Goal: Task Accomplishment & Management: Complete application form

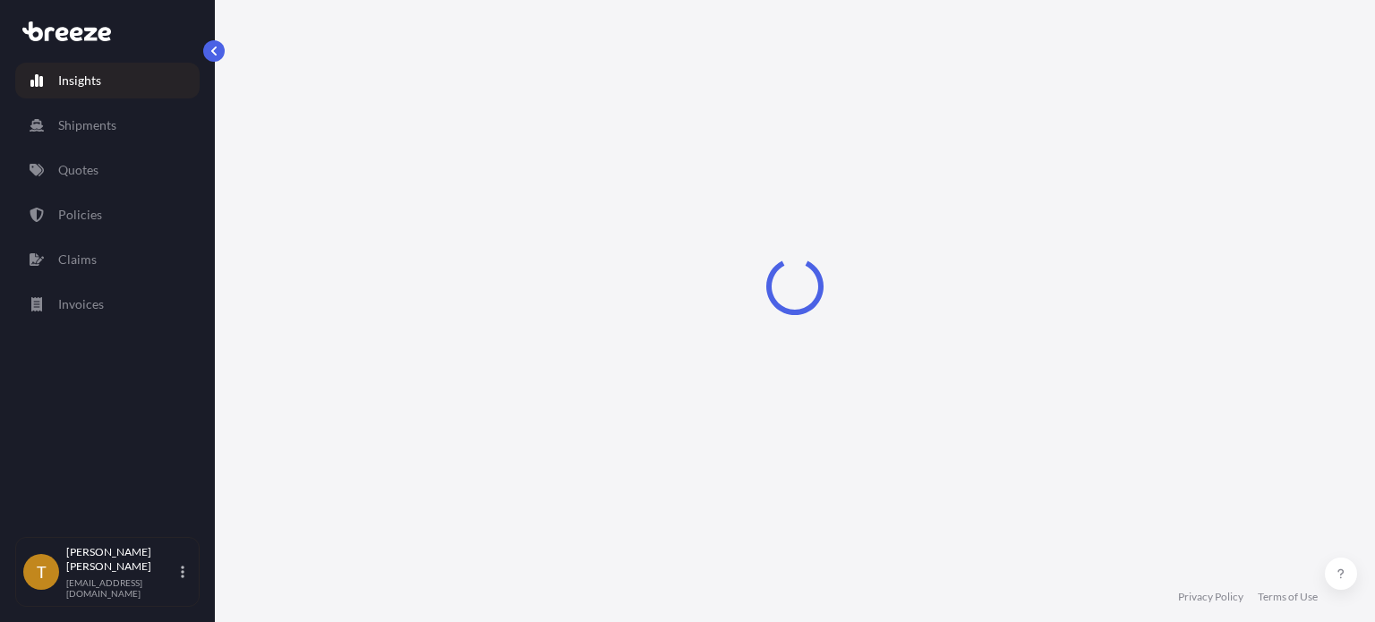
select select "2025"
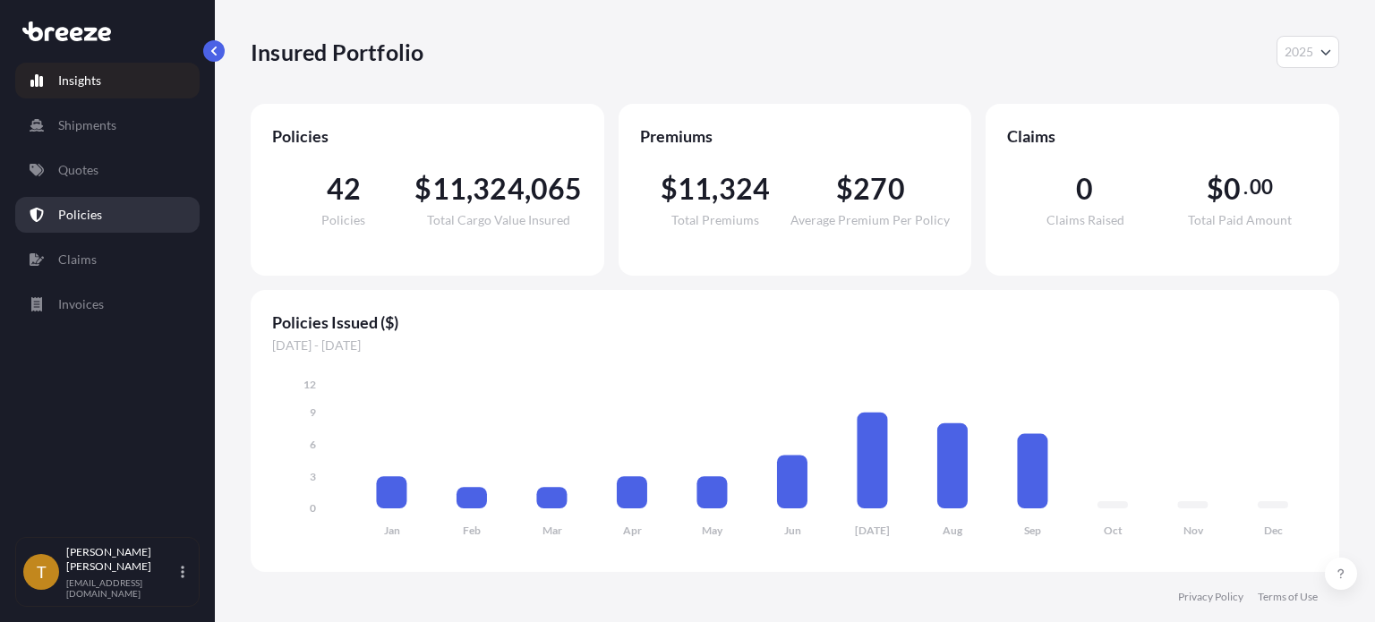
click at [94, 211] on p "Policies" at bounding box center [80, 215] width 44 height 18
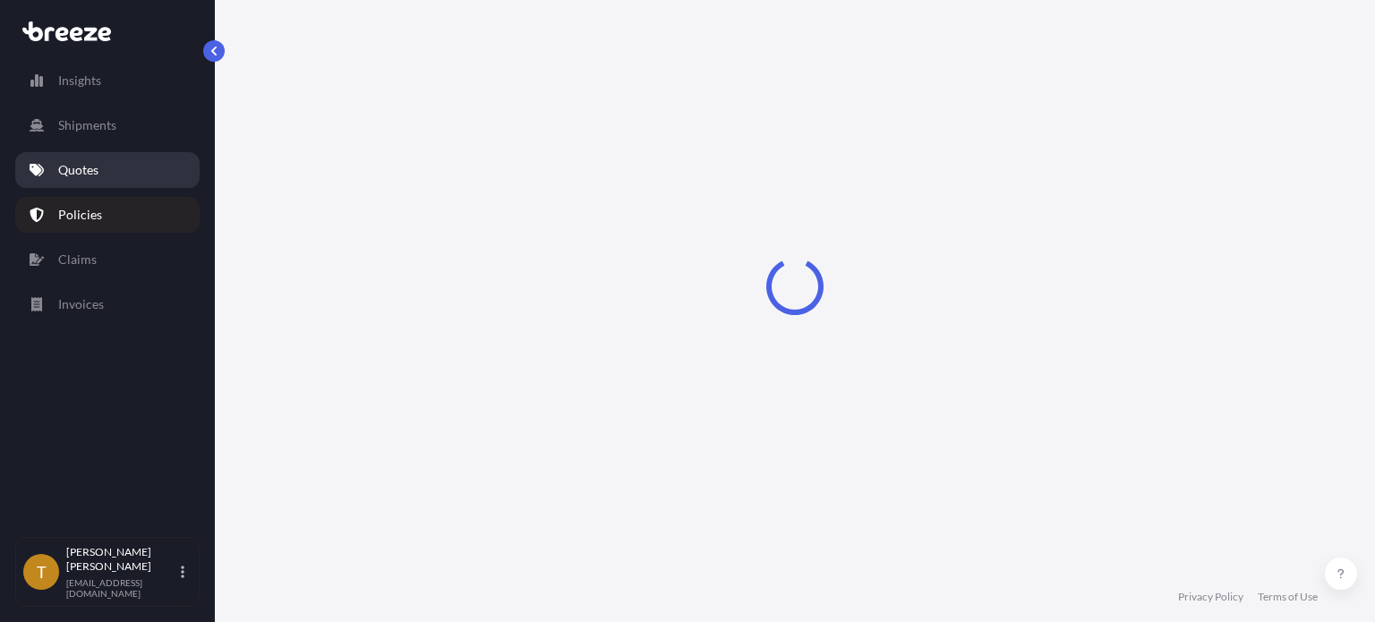
click at [97, 166] on p "Quotes" at bounding box center [78, 170] width 40 height 18
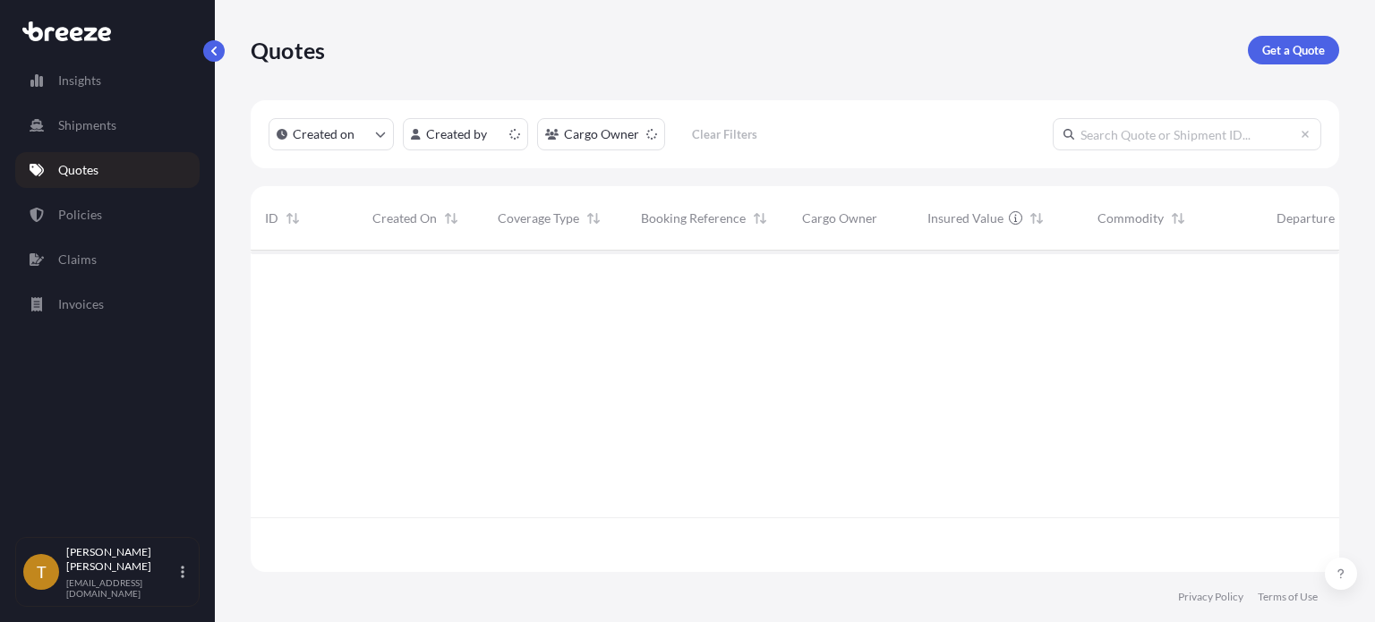
scroll to position [318, 1074]
click at [97, 166] on p "Quotes" at bounding box center [78, 170] width 40 height 18
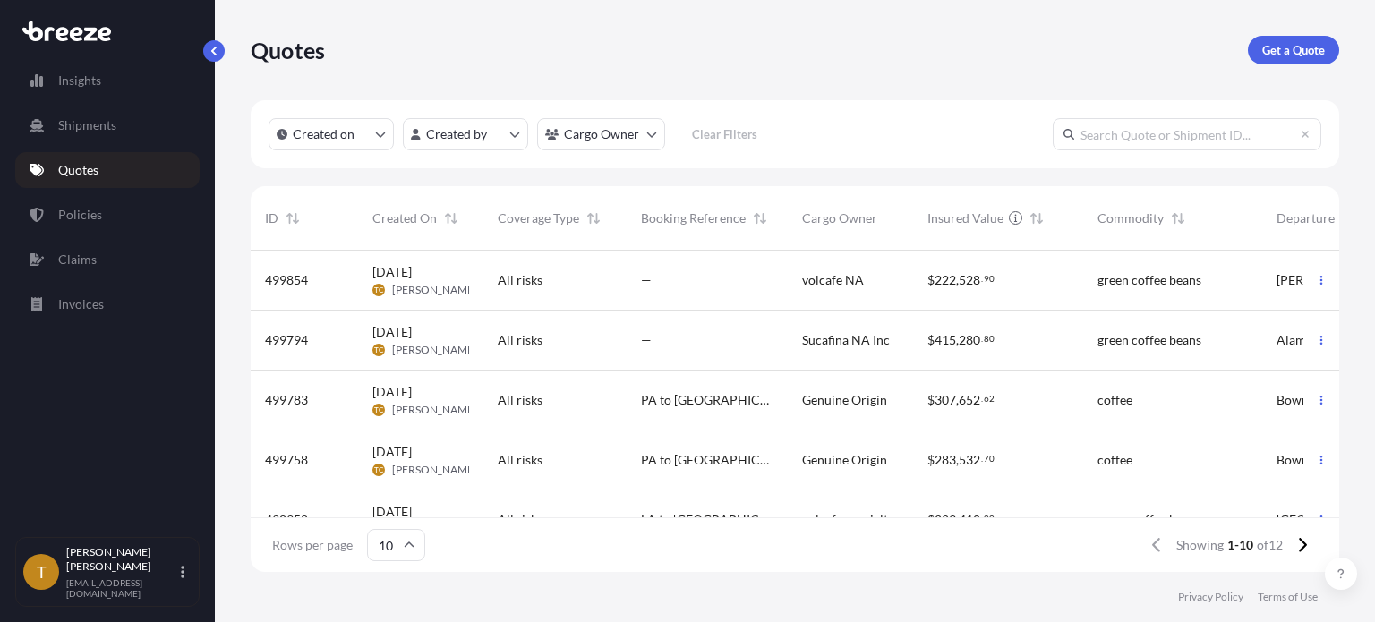
click at [592, 397] on div "All risks" at bounding box center [555, 400] width 115 height 18
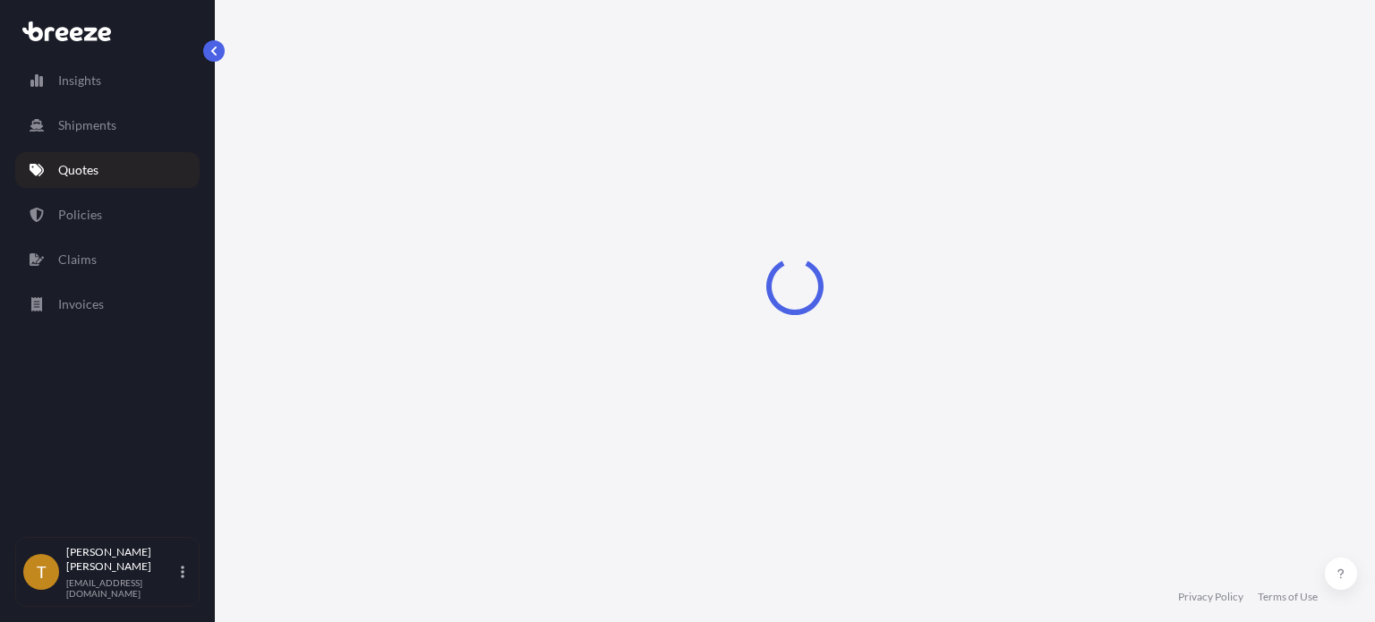
select select "Road"
select select "2"
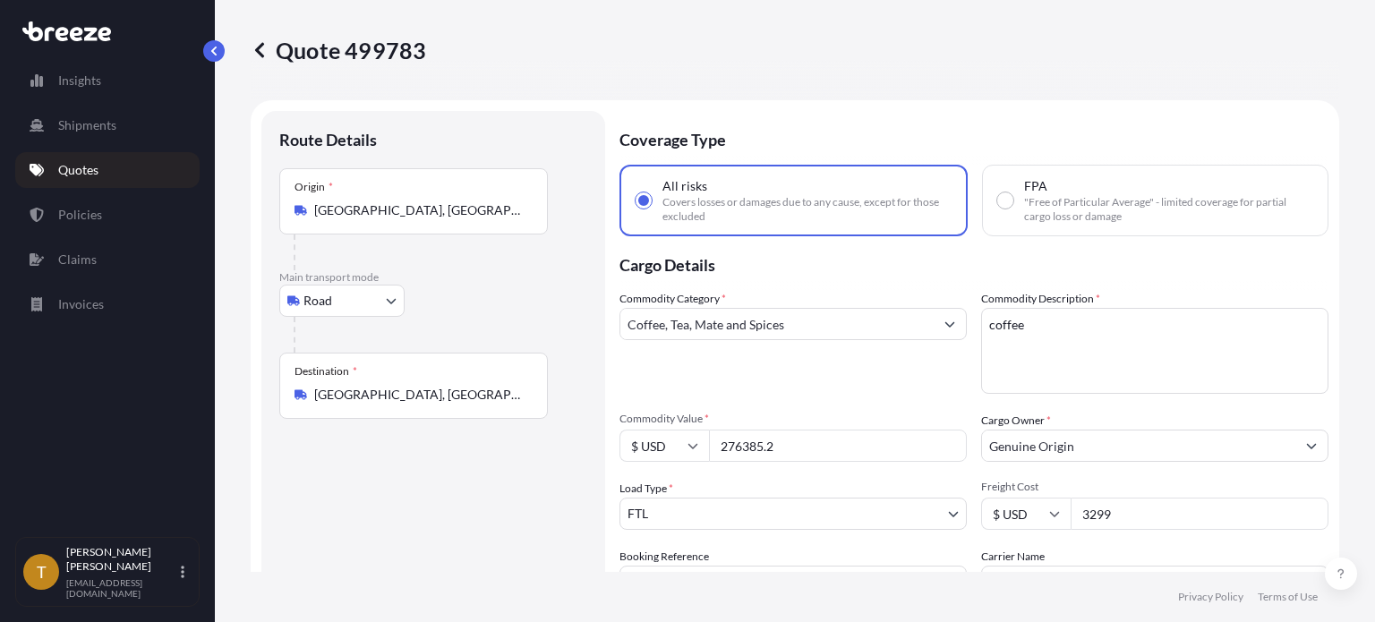
click at [490, 216] on input "[GEOGRAPHIC_DATA], [GEOGRAPHIC_DATA], [GEOGRAPHIC_DATA]" at bounding box center [419, 210] width 211 height 18
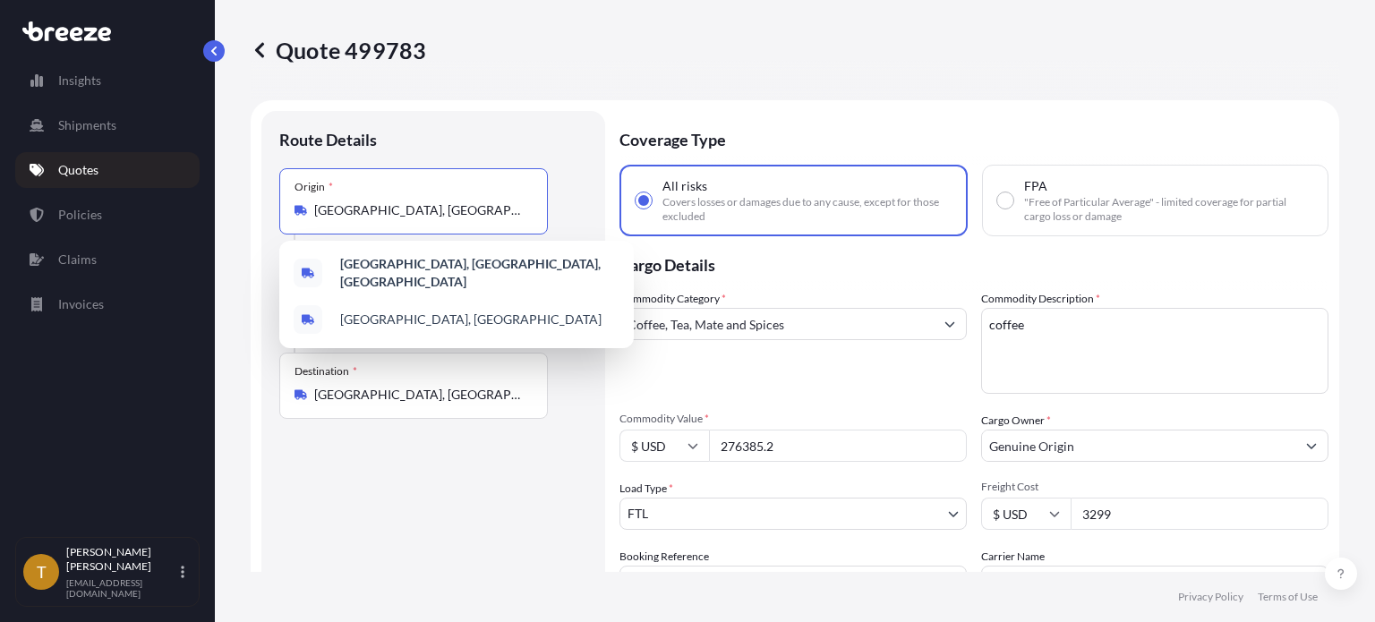
click at [490, 216] on input "[GEOGRAPHIC_DATA], [GEOGRAPHIC_DATA], [GEOGRAPHIC_DATA]" at bounding box center [419, 210] width 211 height 18
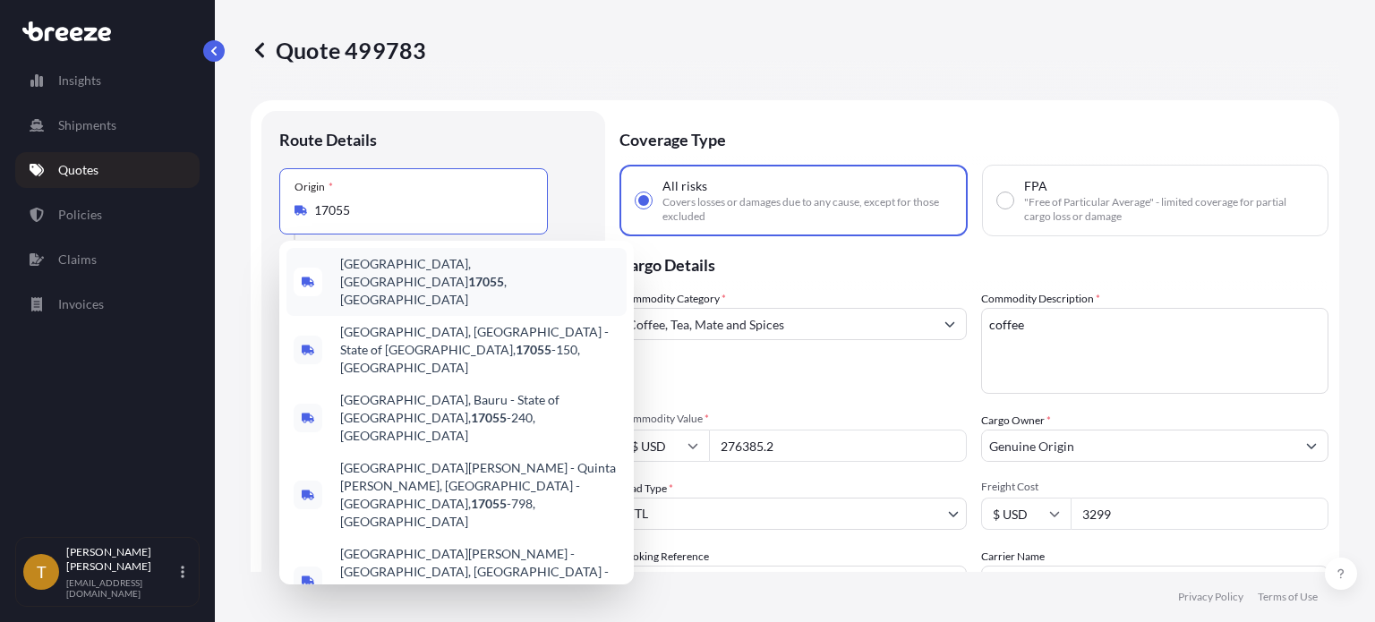
click at [405, 270] on span "[GEOGRAPHIC_DATA], [GEOGRAPHIC_DATA] 17055 , [GEOGRAPHIC_DATA]" at bounding box center [479, 282] width 279 height 54
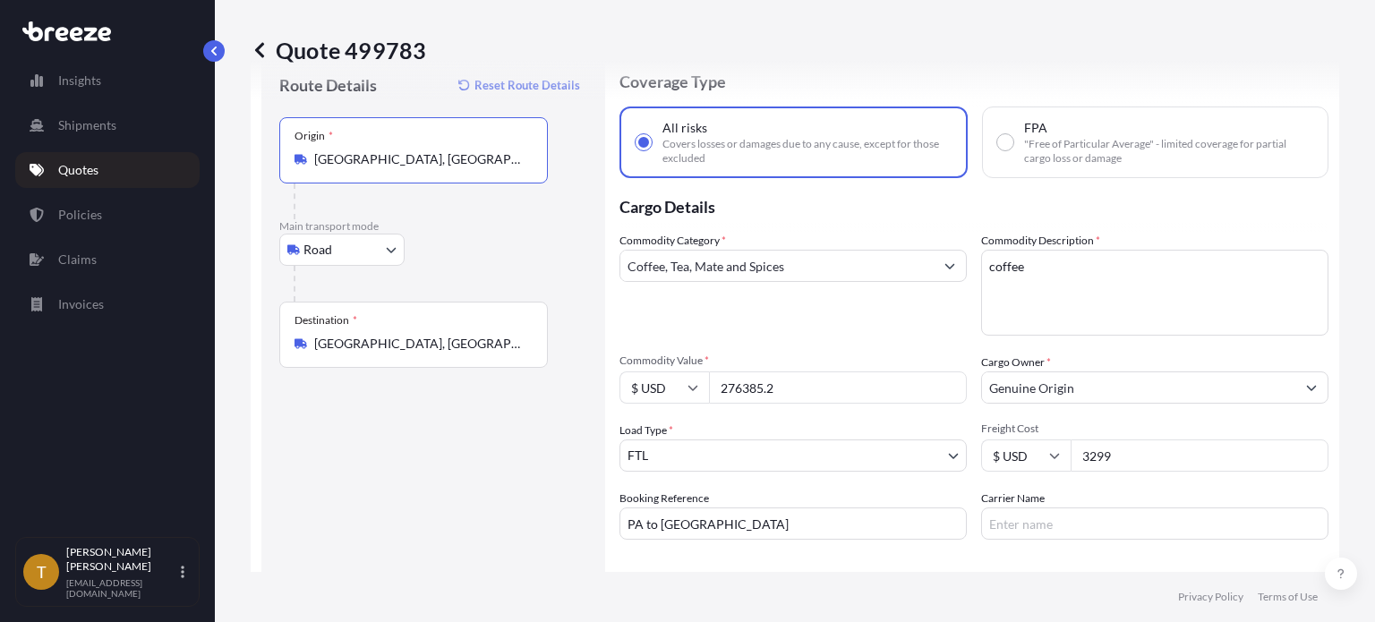
scroll to position [90, 0]
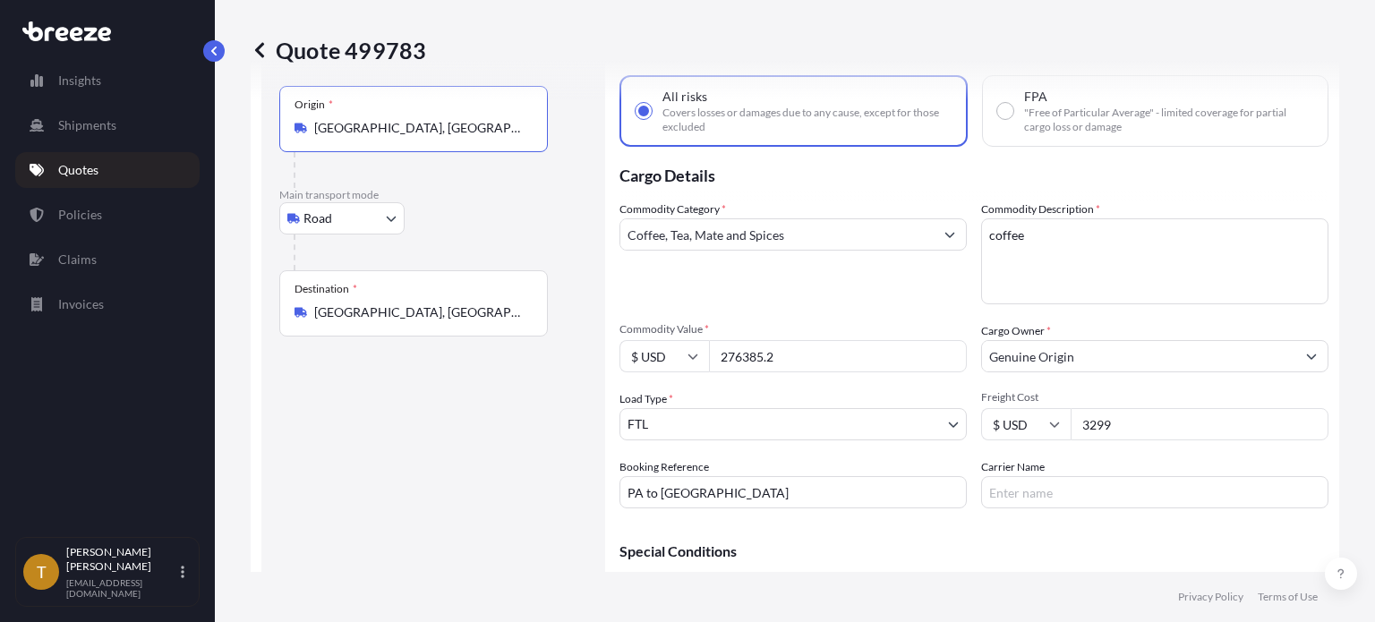
type input "[GEOGRAPHIC_DATA], [GEOGRAPHIC_DATA] 17055, [GEOGRAPHIC_DATA]"
click at [854, 505] on input "PA to [GEOGRAPHIC_DATA]" at bounding box center [792, 492] width 347 height 32
type input "160647"
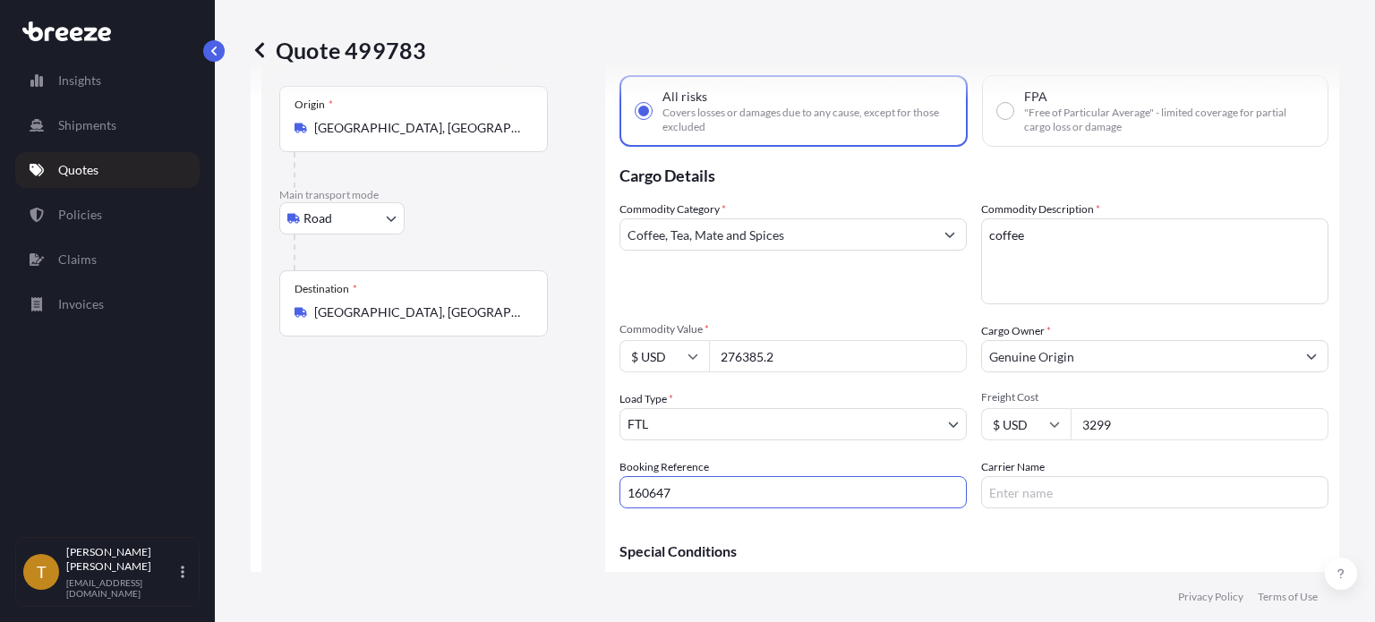
click at [1045, 489] on input "Carrier Name" at bounding box center [1154, 492] width 347 height 32
type input "Pava Logistics"
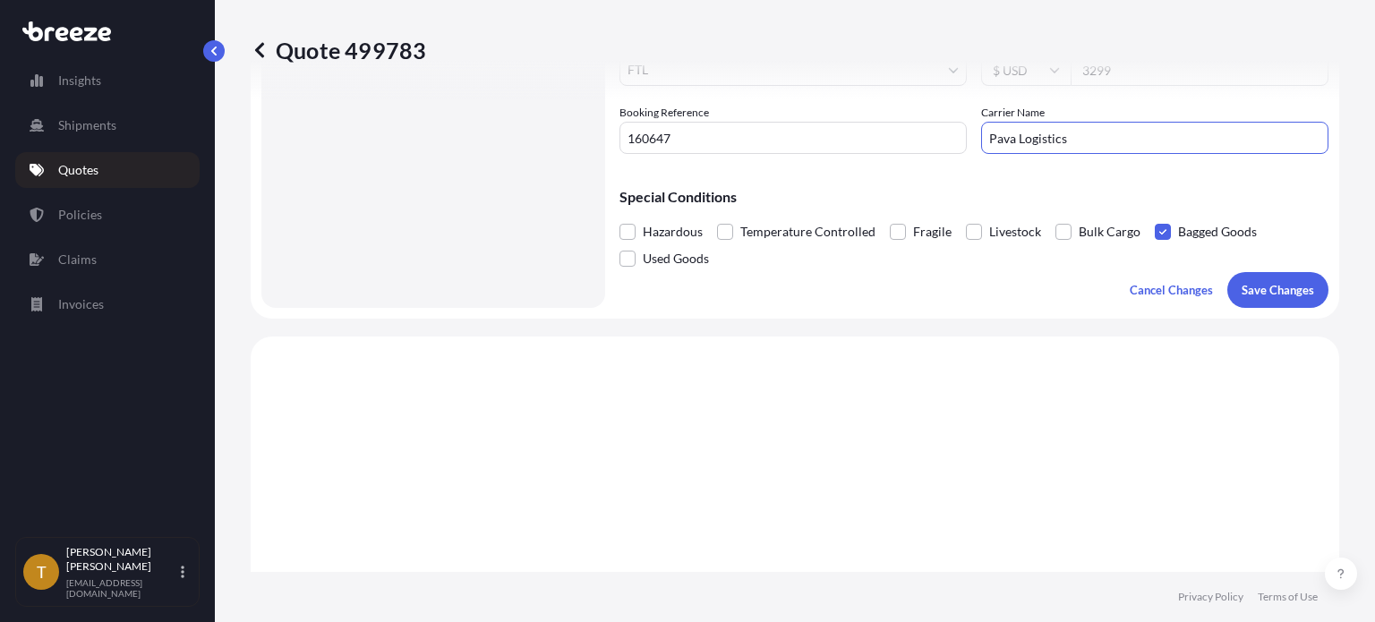
scroll to position [448, 0]
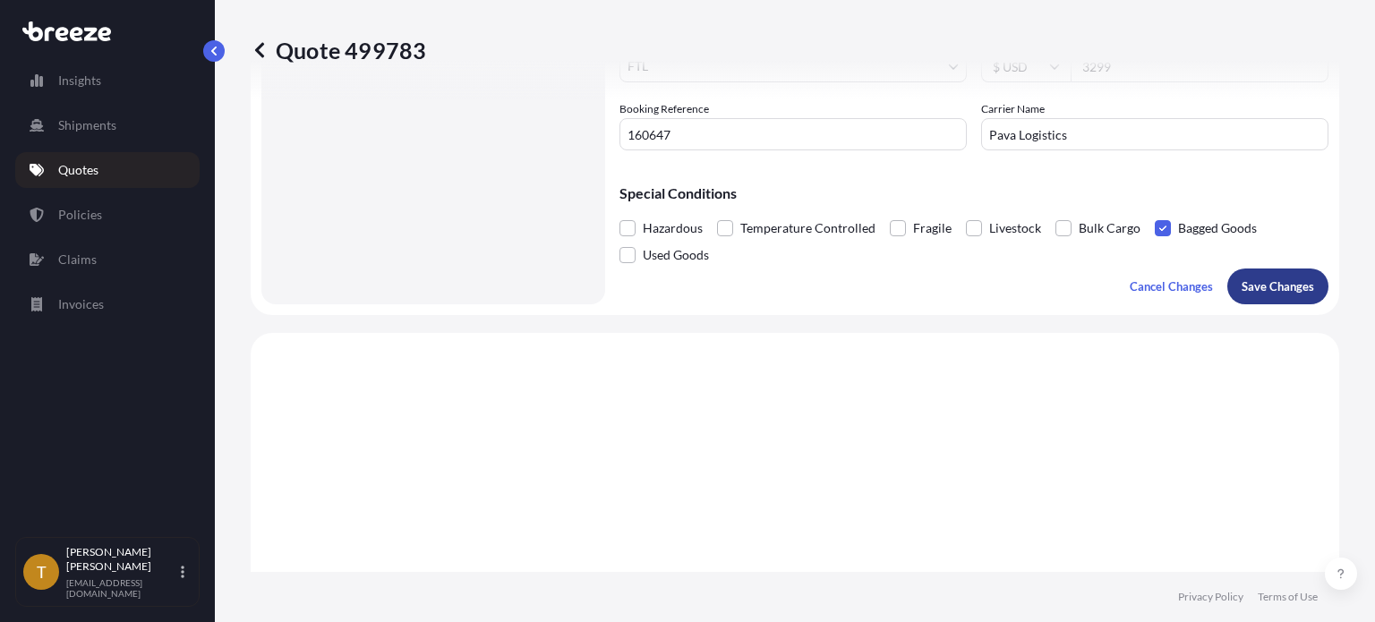
click at [1247, 288] on p "Save Changes" at bounding box center [1277, 286] width 72 height 18
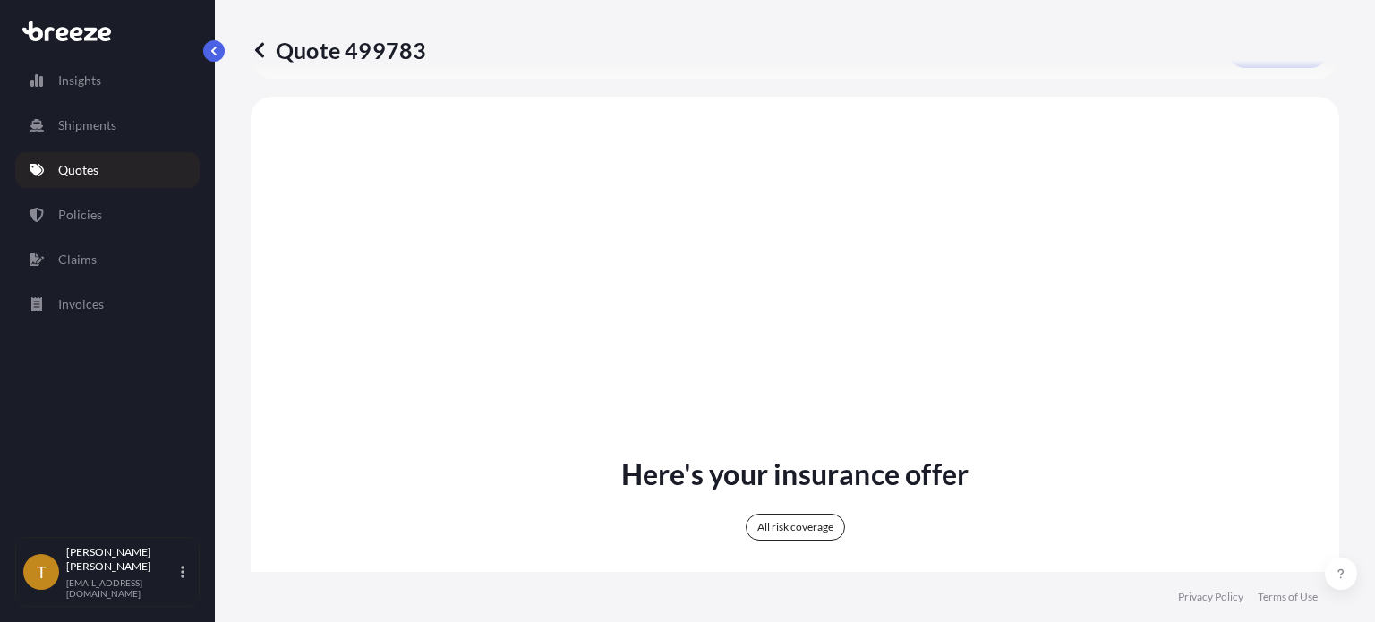
scroll to position [690, 0]
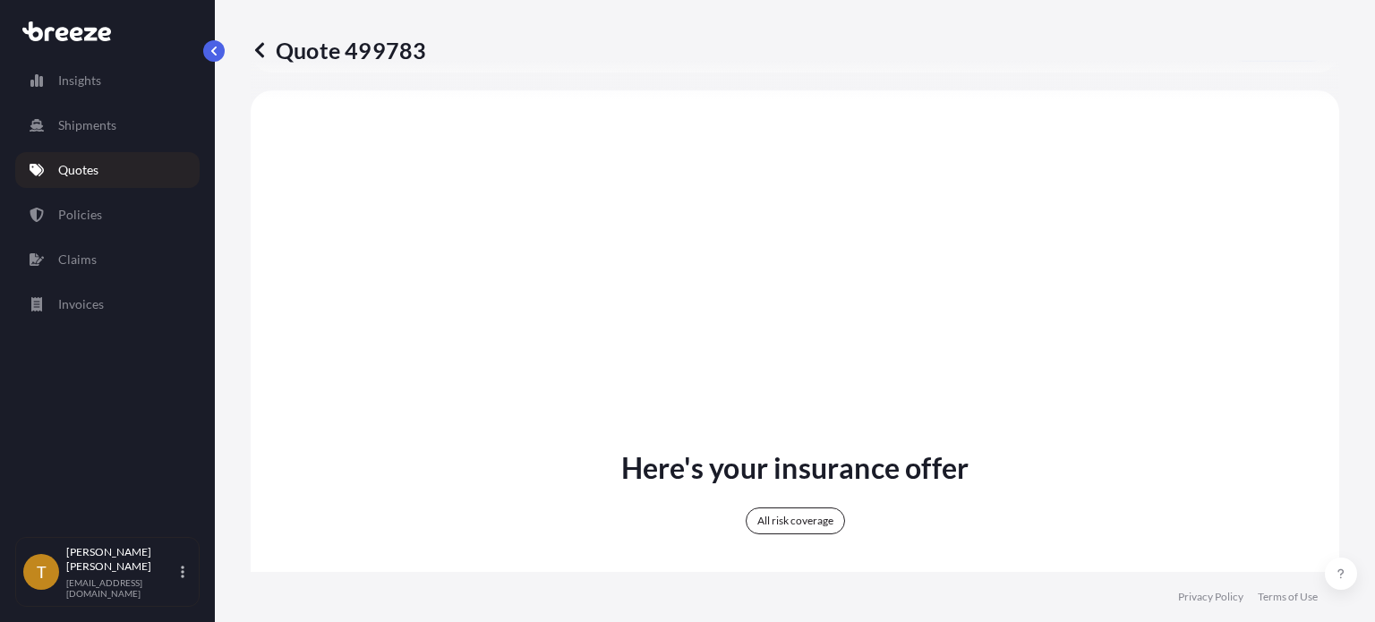
select select "Road"
select select "2"
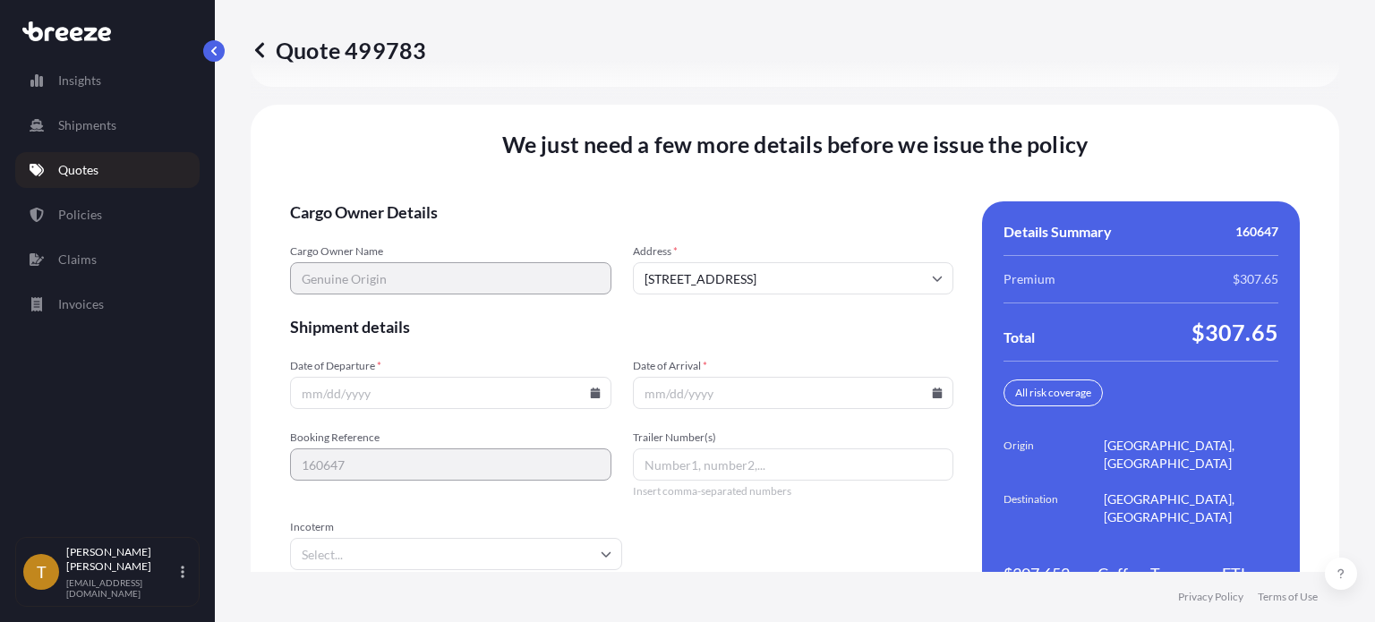
scroll to position [2666, 0]
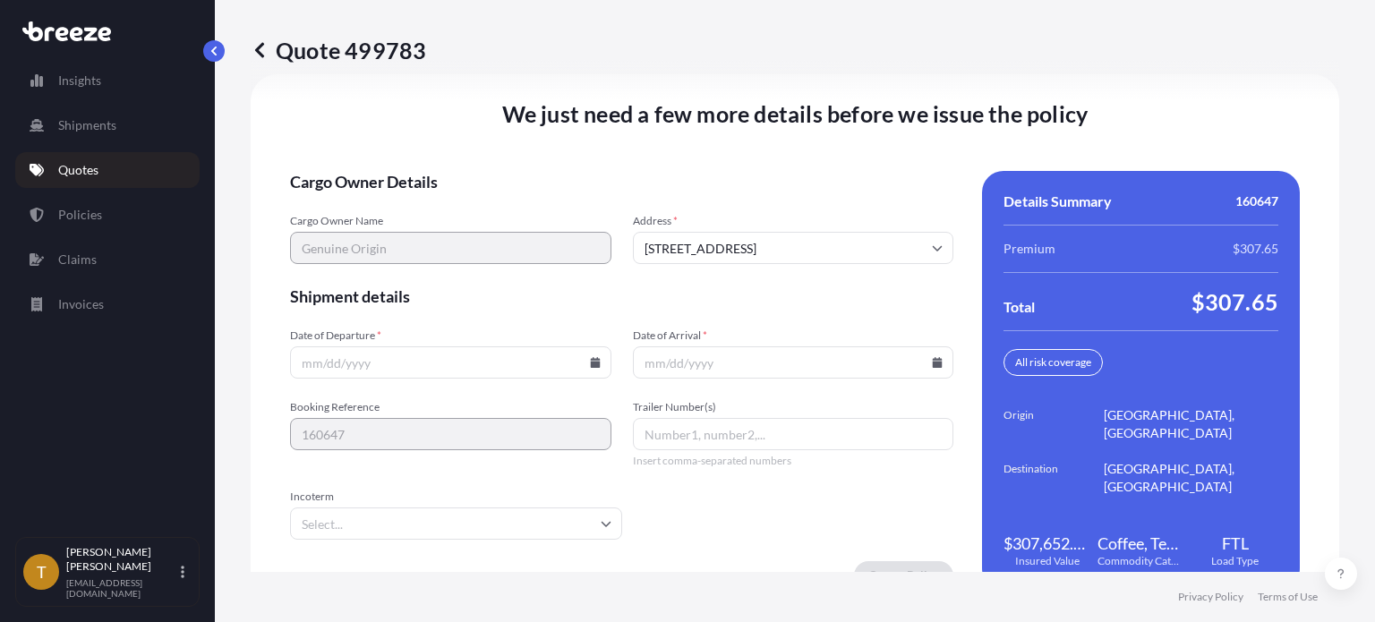
click at [338, 357] on input "Date of Departure *" at bounding box center [450, 362] width 321 height 32
click at [593, 367] on input "Date of Departure *" at bounding box center [450, 362] width 321 height 32
click at [594, 357] on icon at bounding box center [595, 362] width 11 height 11
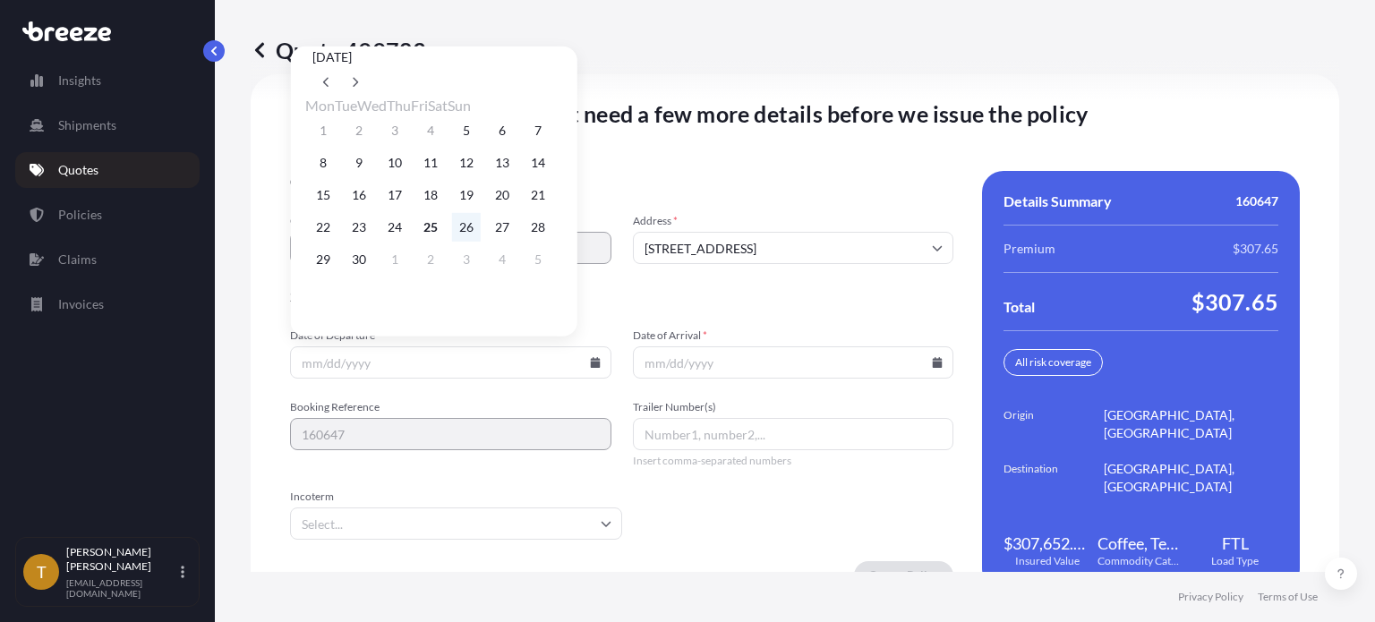
click at [481, 236] on button "26" at bounding box center [466, 227] width 29 height 29
type input "[DATE]"
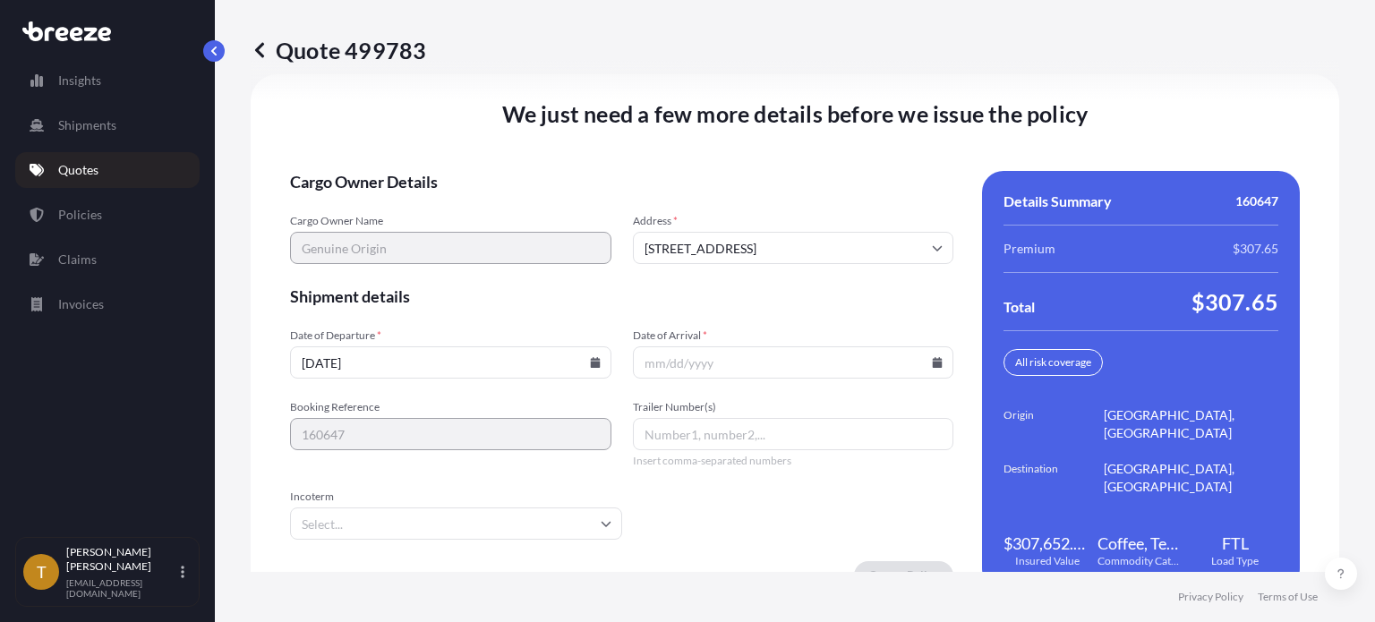
click at [927, 365] on input "Date of Arrival *" at bounding box center [793, 362] width 321 height 32
click at [933, 359] on icon at bounding box center [938, 362] width 10 height 11
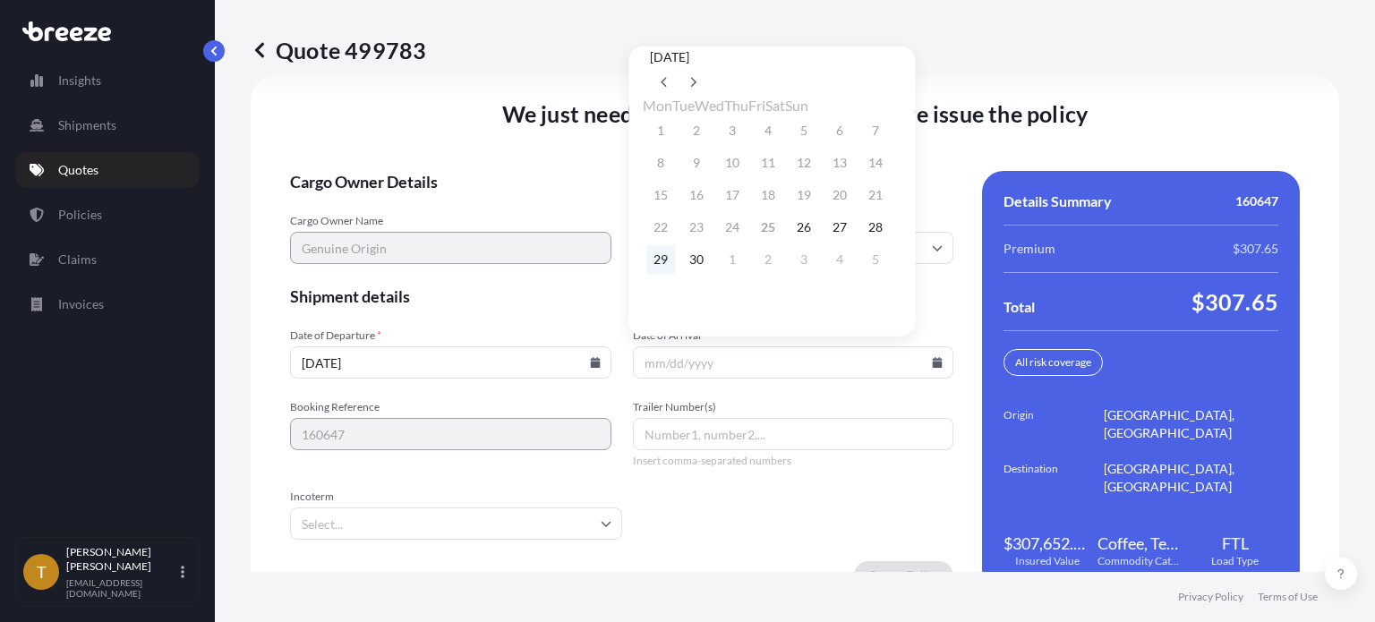
click at [665, 268] on button "29" at bounding box center [660, 259] width 29 height 29
type input "[DATE]"
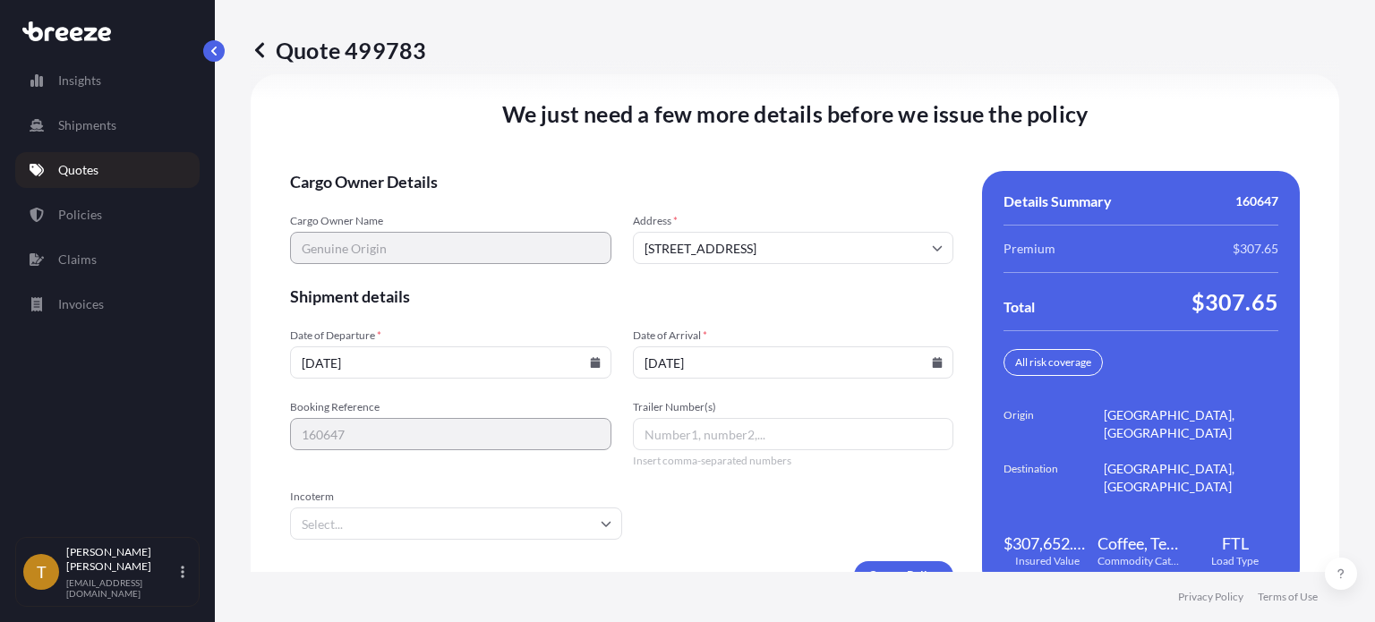
click at [675, 429] on input "Trailer Number(s)" at bounding box center [793, 434] width 321 height 32
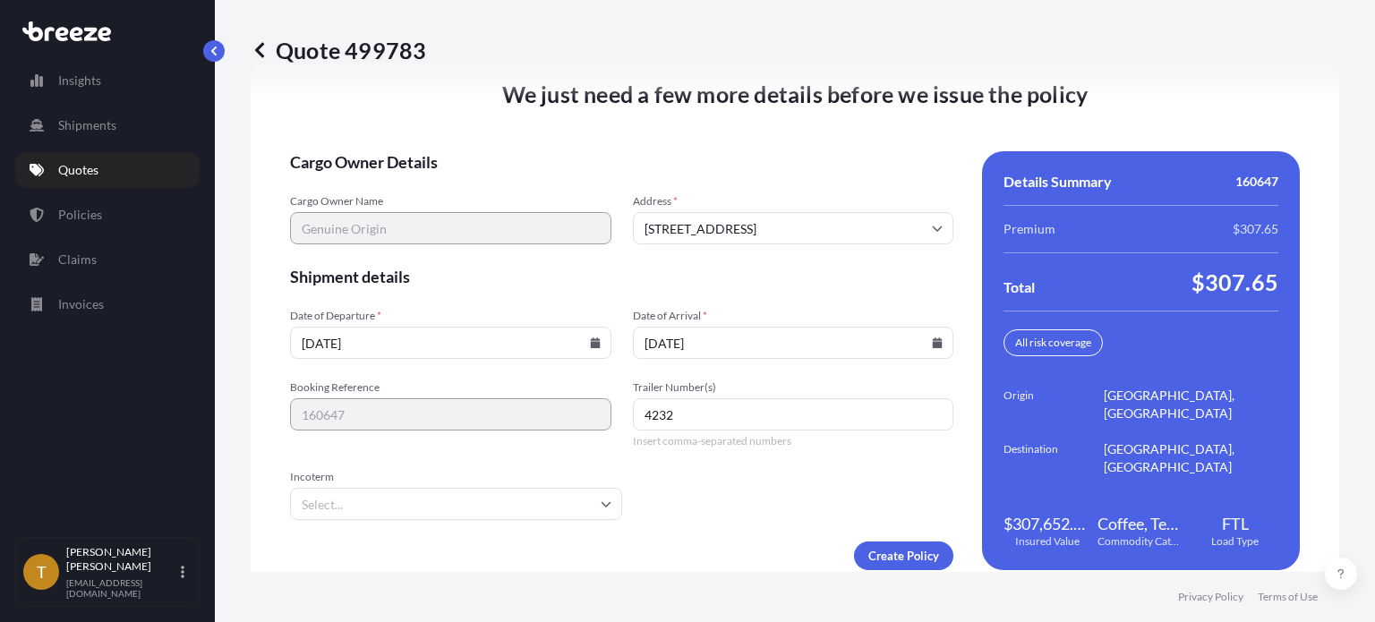
scroll to position [2707, 0]
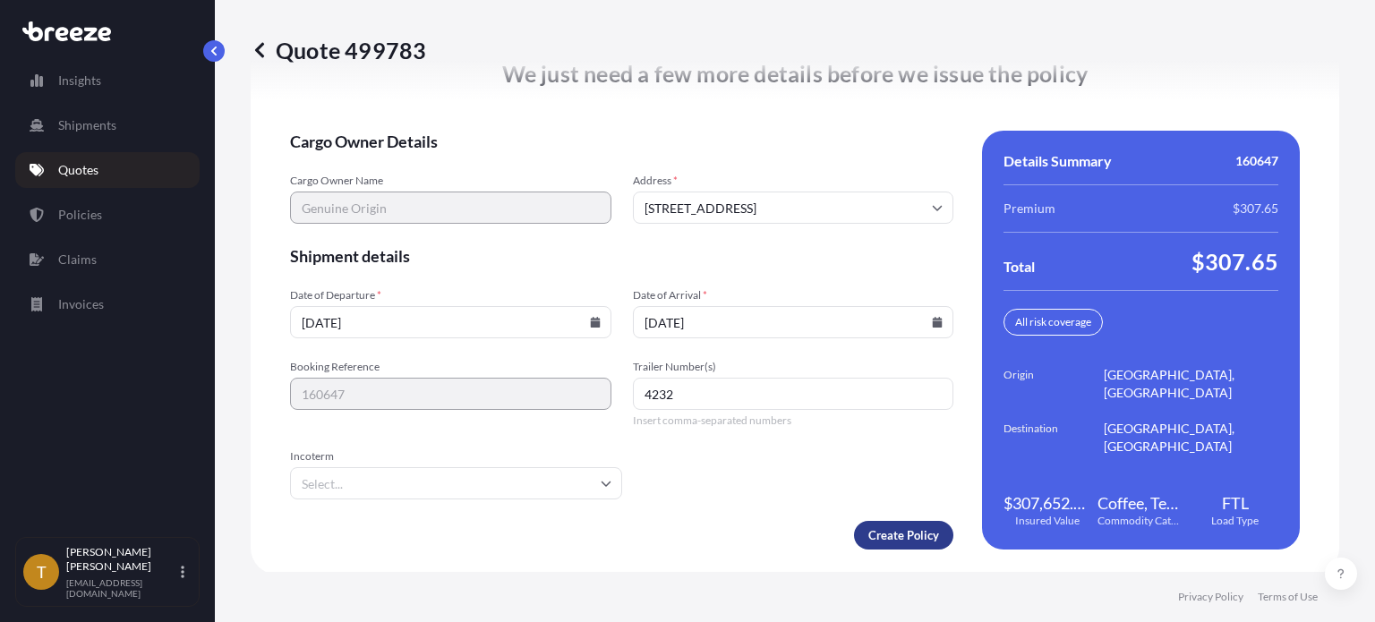
type input "4232"
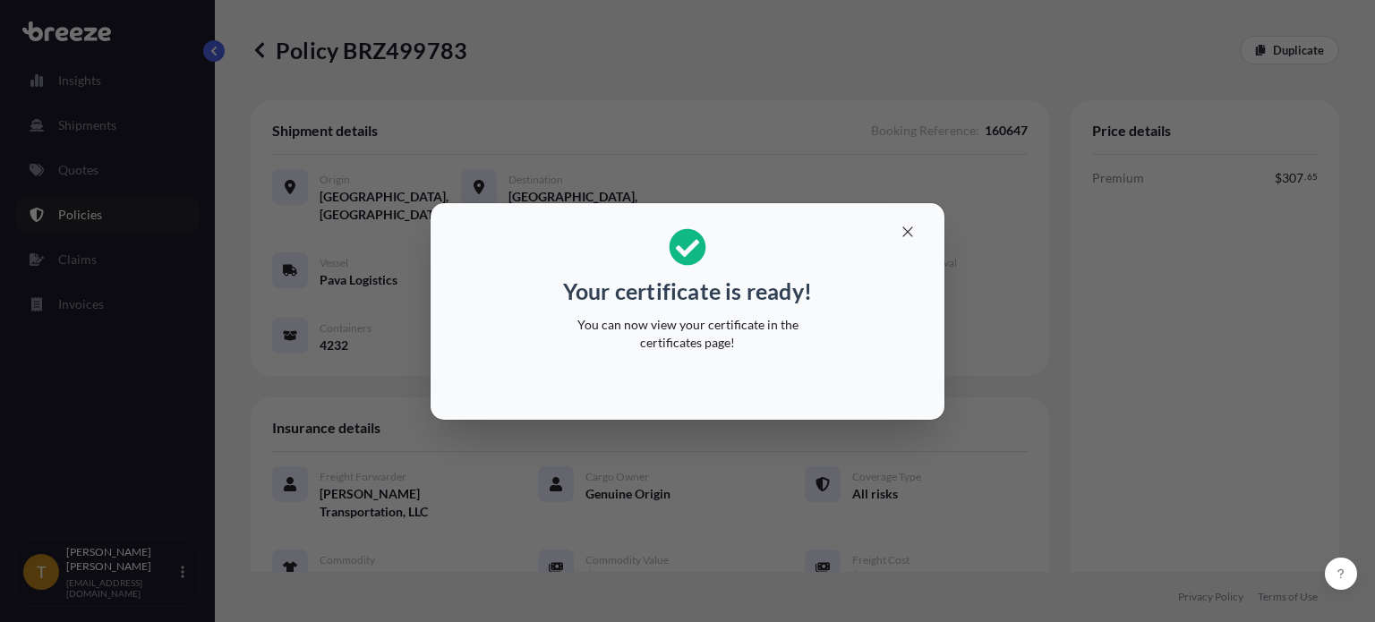
click at [1128, 394] on div "Your certificate is ready! You can now view your certificate in the certificate…" at bounding box center [687, 311] width 1375 height 622
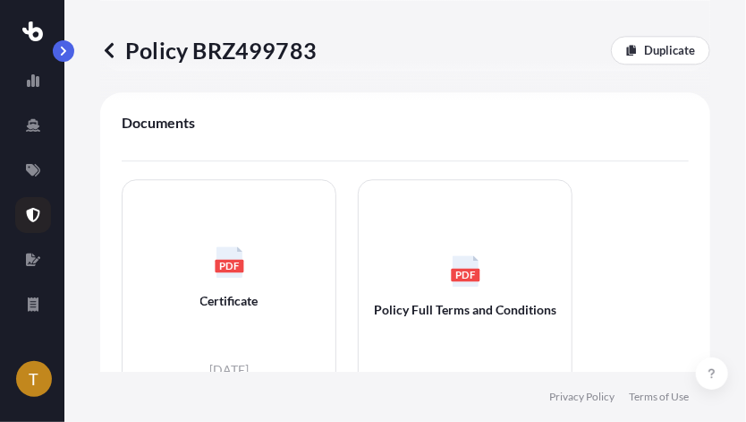
scroll to position [1253, 0]
